Goal: Task Accomplishment & Management: Use online tool/utility

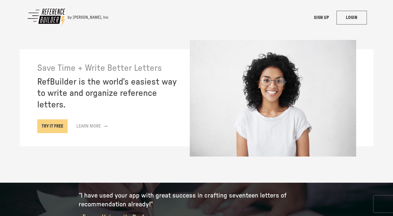
click at [356, 17] on link "LOGIN" at bounding box center [352, 18] width 30 height 14
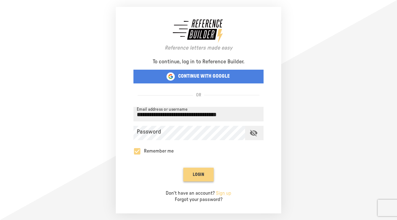
click at [201, 175] on button "Login" at bounding box center [198, 175] width 30 height 14
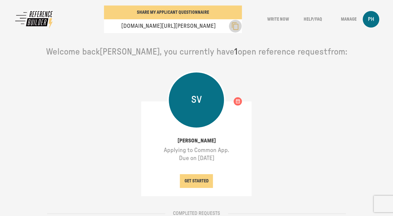
click at [238, 26] on icon "button" at bounding box center [235, 26] width 7 height 8
click at [198, 182] on button "GET STARTED" at bounding box center [196, 181] width 33 height 14
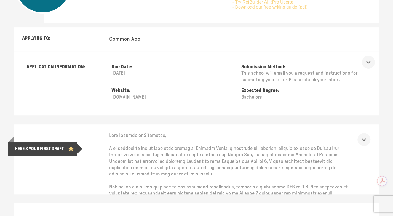
scroll to position [138, 0]
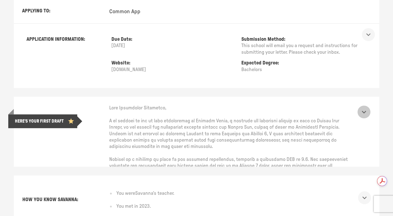
click at [368, 111] on icon "show more" at bounding box center [364, 112] width 9 height 9
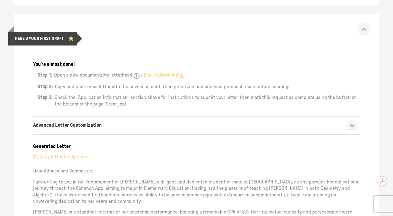
scroll to position [331, 0]
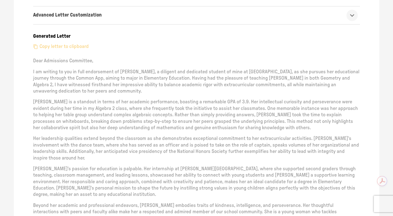
click at [71, 45] on p "Copy letter to clipboard" at bounding box center [63, 47] width 49 height 6
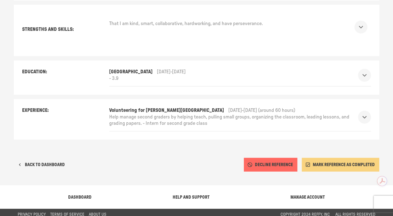
scroll to position [733, 0]
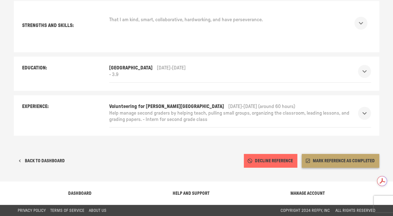
click at [338, 160] on button "MARK REFERENCE AS COMPLETED" at bounding box center [341, 161] width 78 height 14
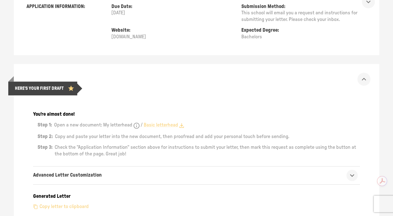
scroll to position [0, 0]
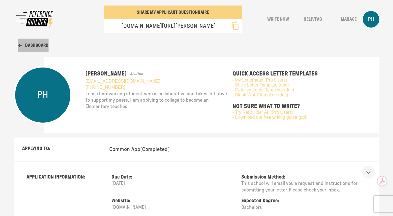
click at [34, 46] on button "Dashboard" at bounding box center [33, 46] width 30 height 14
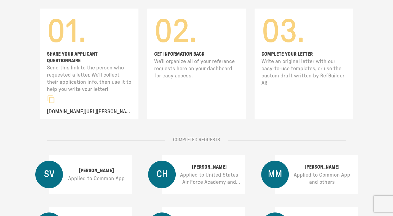
scroll to position [110, 0]
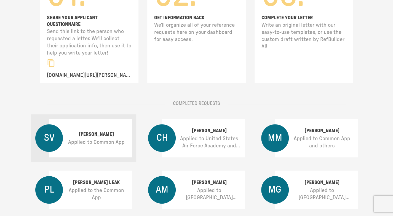
click at [87, 131] on p "[PERSON_NAME]" at bounding box center [96, 135] width 63 height 8
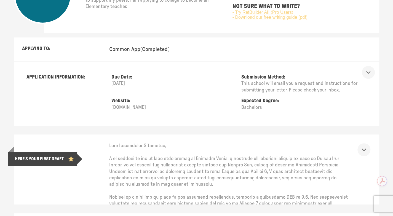
scroll to position [138, 0]
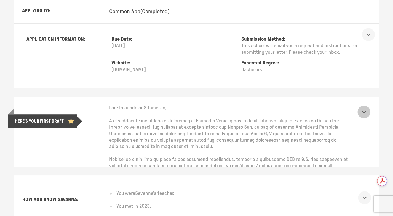
click at [368, 112] on icon "show more" at bounding box center [364, 112] width 9 height 9
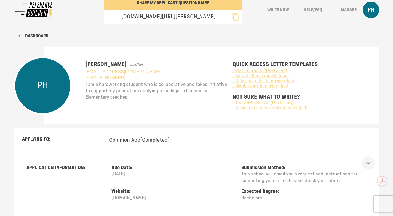
scroll to position [0, 0]
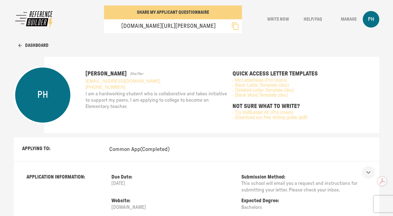
click at [28, 44] on button "Dashboard" at bounding box center [33, 46] width 30 height 14
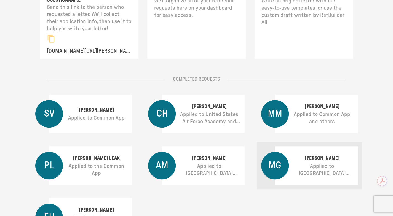
scroll to position [166, 0]
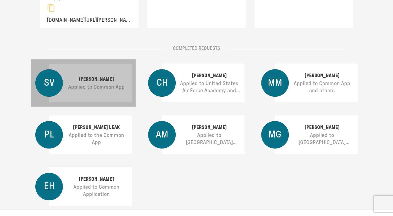
click at [107, 76] on p "[PERSON_NAME]" at bounding box center [96, 80] width 63 height 8
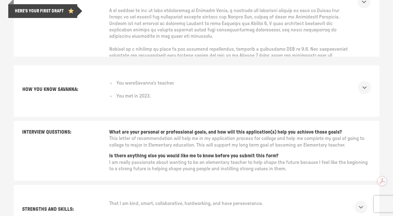
scroll to position [166, 0]
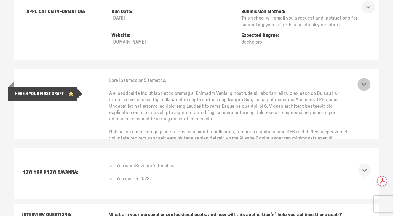
click at [368, 83] on icon "show more" at bounding box center [364, 84] width 9 height 9
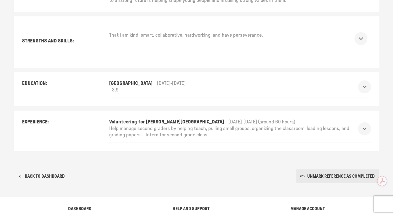
scroll to position [733, 0]
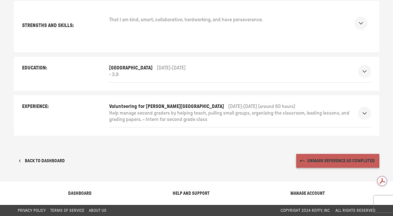
click at [333, 160] on button "UNMARK REFERENCE AS COMPLETED" at bounding box center [337, 161] width 83 height 14
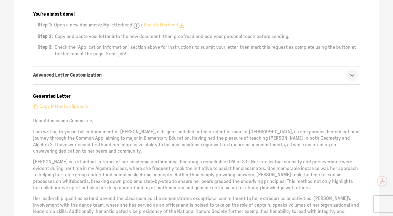
scroll to position [264, 0]
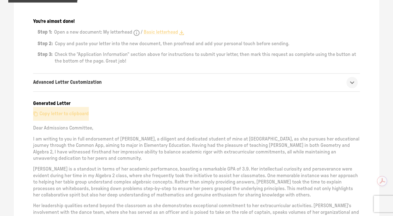
click at [76, 114] on p "Copy letter to clipboard" at bounding box center [63, 114] width 49 height 6
click at [356, 82] on icon "show more" at bounding box center [352, 82] width 9 height 9
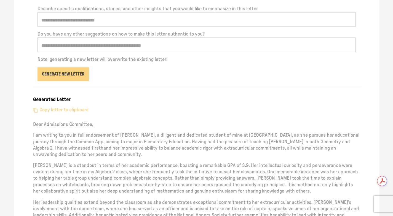
scroll to position [402, 0]
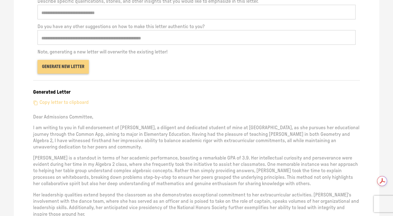
click at [69, 65] on button "Generate New Letter" at bounding box center [63, 67] width 51 height 14
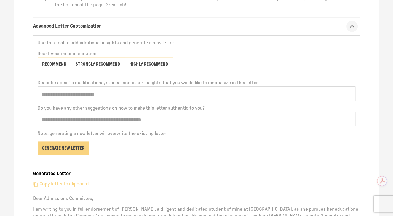
scroll to position [319, 0]
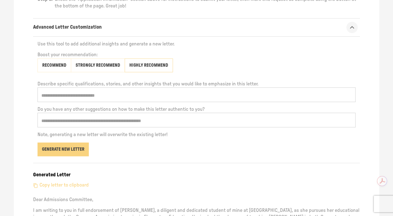
click at [146, 63] on button "Highly Recommend" at bounding box center [149, 65] width 48 height 14
click at [72, 148] on button "Generate New Letter" at bounding box center [63, 150] width 51 height 14
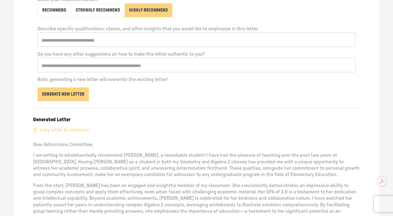
scroll to position [346, 0]
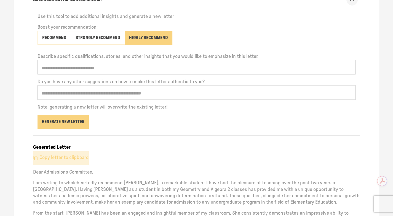
click at [73, 158] on p "Copy letter to clipboard" at bounding box center [63, 158] width 49 height 6
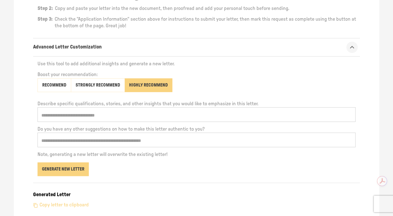
scroll to position [319, 0]
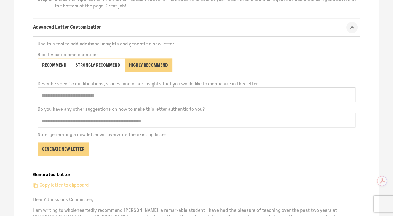
click at [58, 119] on input "text" at bounding box center [197, 120] width 318 height 15
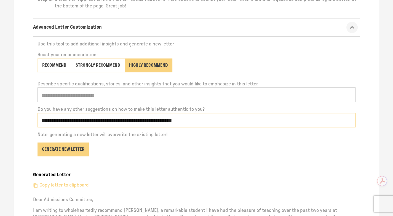
type input "**********"
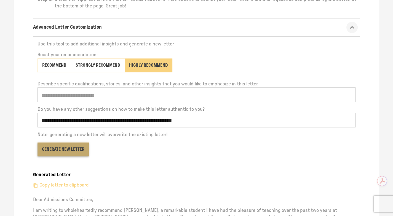
click at [70, 146] on button "Generate New Letter" at bounding box center [63, 150] width 51 height 14
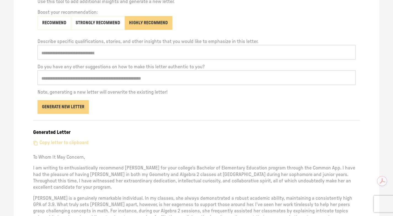
scroll to position [402, 0]
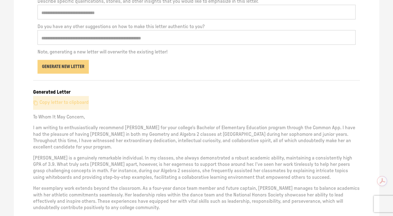
click at [75, 102] on p "Copy letter to clipboard" at bounding box center [63, 103] width 49 height 6
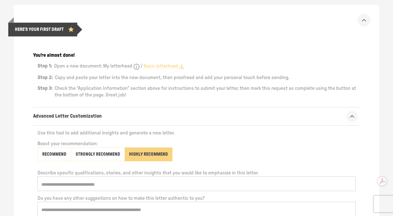
scroll to position [0, 0]
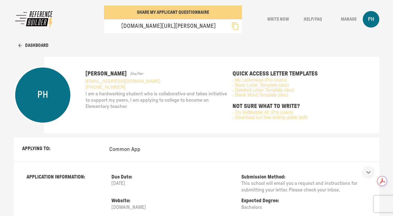
click at [30, 14] on img at bounding box center [34, 19] width 41 height 21
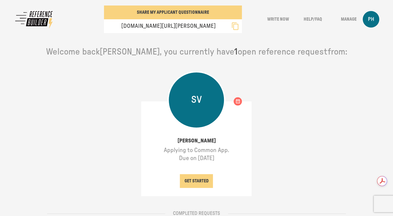
click at [374, 18] on p "PH" at bounding box center [371, 19] width 6 height 7
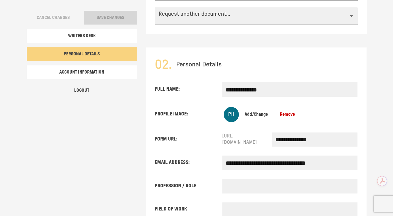
scroll to position [343, 0]
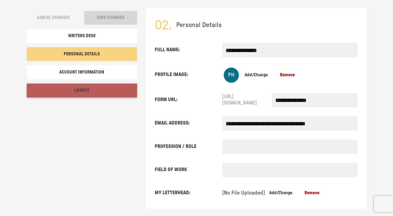
click at [81, 91] on button "Logout" at bounding box center [82, 91] width 110 height 14
